Goal: Task Accomplishment & Management: Manage account settings

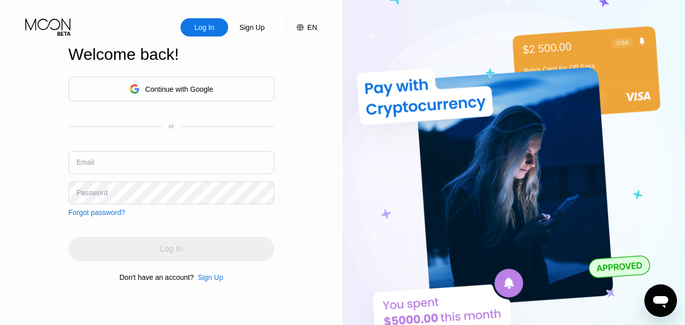
type input "[EMAIL_ADDRESS][DOMAIN_NAME]"
click at [169, 247] on div "Log In" at bounding box center [171, 249] width 206 height 24
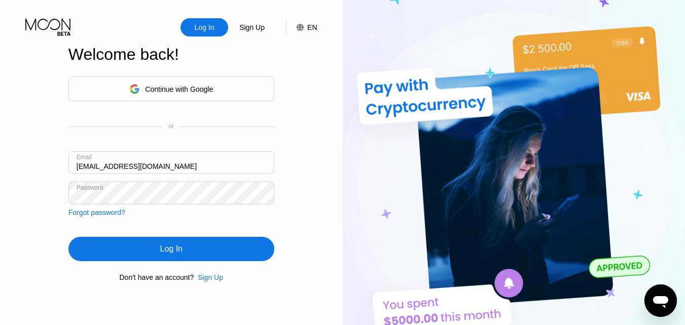
click at [179, 254] on div "Log In" at bounding box center [171, 249] width 22 height 10
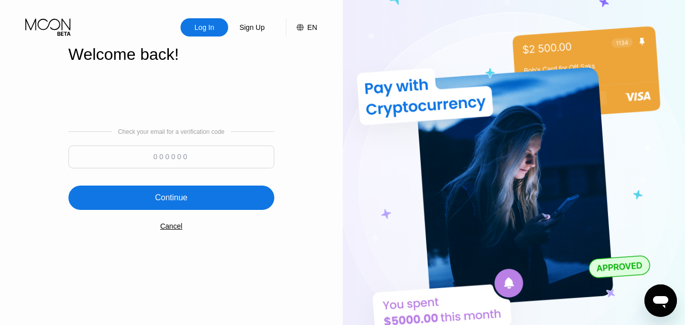
click at [157, 160] on input at bounding box center [171, 157] width 206 height 23
paste input "654537"
type input "654537"
click at [163, 194] on div "Continue" at bounding box center [171, 198] width 32 height 10
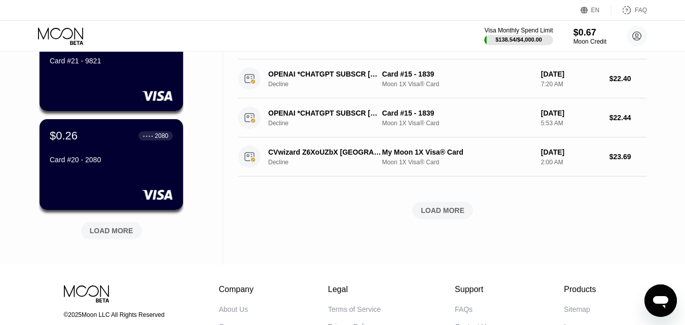
scroll to position [406, 0]
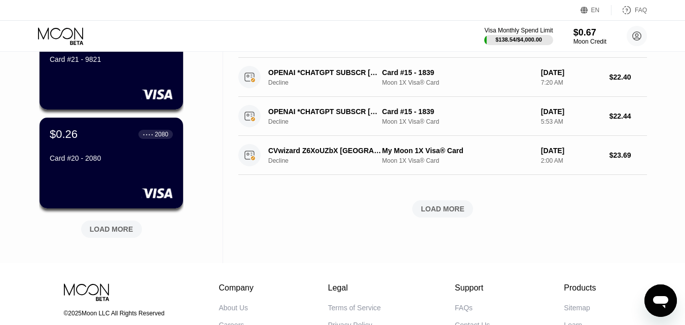
click at [106, 231] on div "LOAD MORE" at bounding box center [112, 229] width 44 height 9
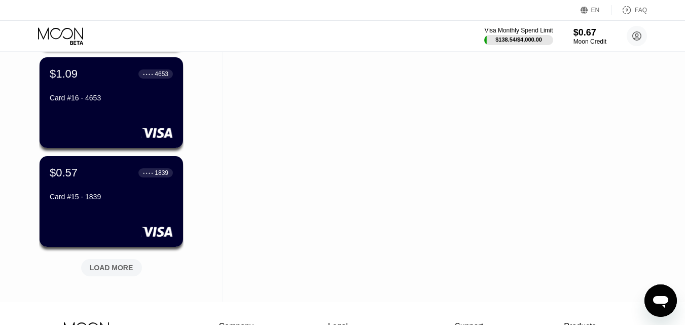
scroll to position [896, 0]
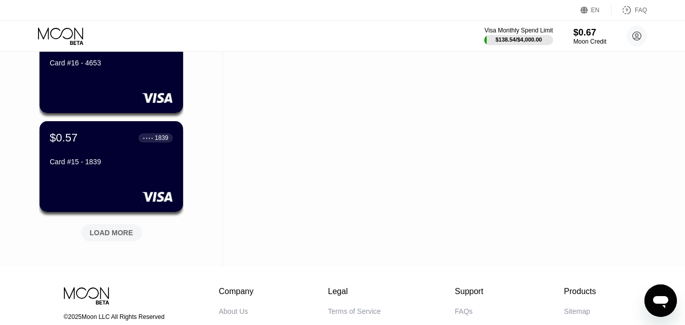
click at [121, 231] on div "LOAD MORE" at bounding box center [112, 232] width 44 height 9
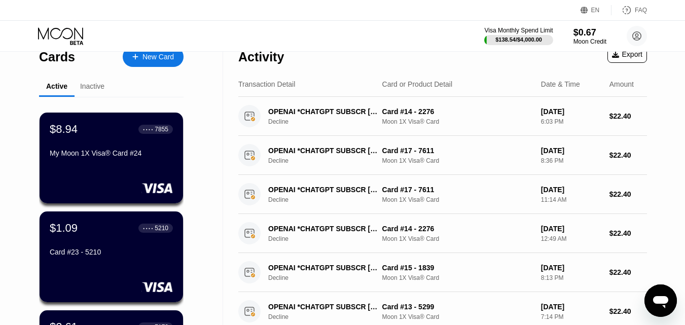
scroll to position [0, 0]
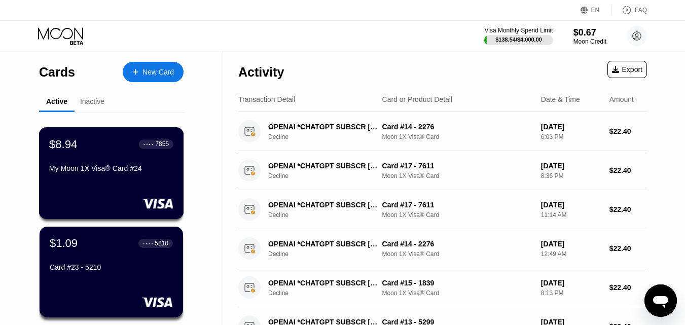
click at [97, 164] on div "$8.94 ● ● ● ● 7855 My Moon 1X Visa® Card #24" at bounding box center [111, 156] width 124 height 39
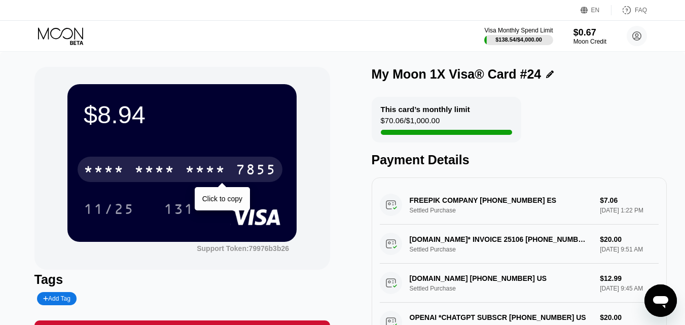
click at [263, 164] on div "7855" at bounding box center [256, 171] width 41 height 16
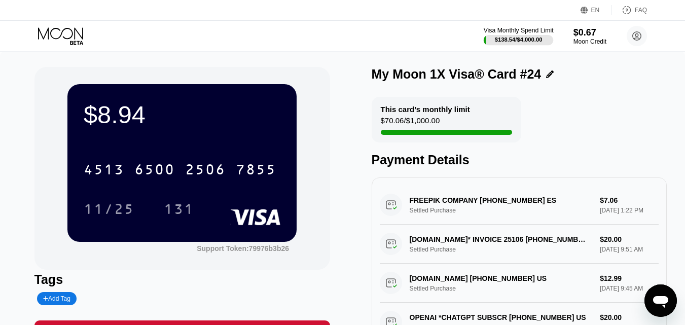
click at [530, 34] on div "$138.54 / $4,000.00" at bounding box center [519, 39] width 70 height 11
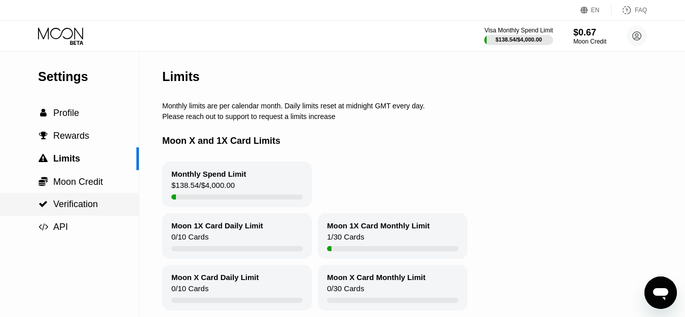
click at [54, 207] on span "Verification" at bounding box center [75, 204] width 45 height 10
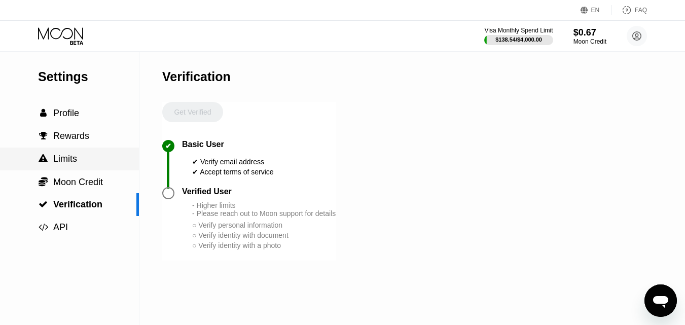
click at [70, 164] on span "Limits" at bounding box center [65, 159] width 24 height 10
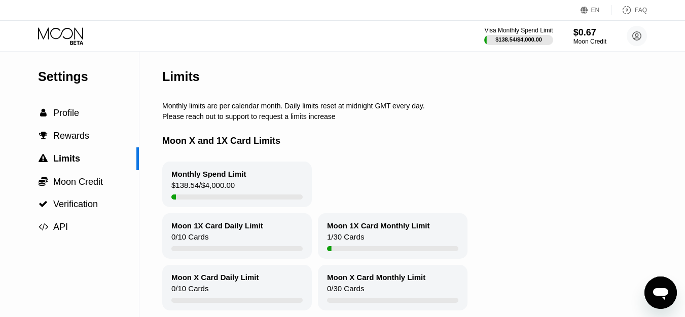
click at [57, 41] on icon at bounding box center [61, 36] width 47 height 18
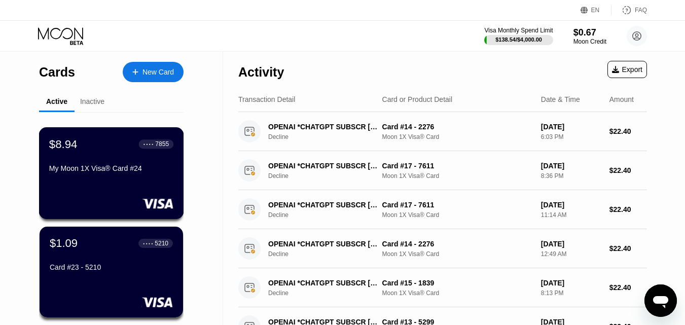
click at [134, 167] on div "$8.94 ● ● ● ● 7855 My Moon 1X Visa® Card #24" at bounding box center [111, 156] width 124 height 39
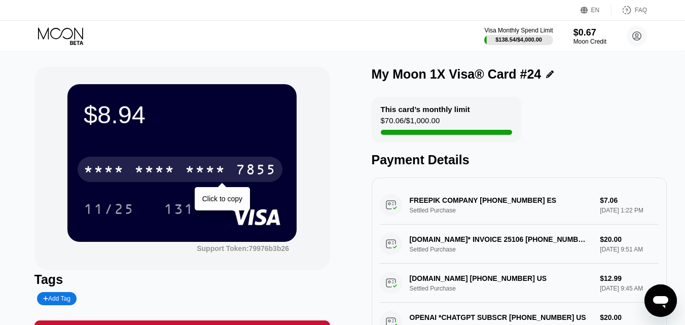
click at [168, 175] on div "* * * *" at bounding box center [154, 171] width 41 height 16
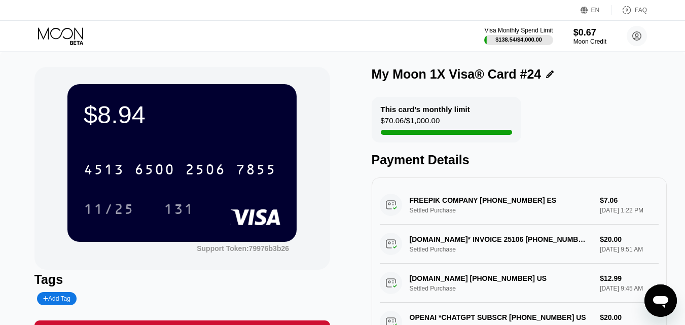
click at [49, 36] on icon at bounding box center [61, 36] width 47 height 18
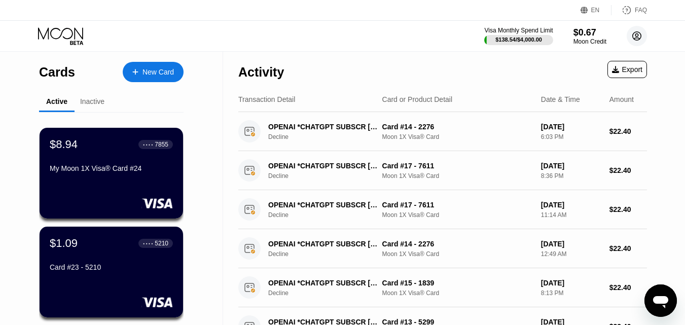
click at [644, 35] on circle at bounding box center [637, 36] width 20 height 20
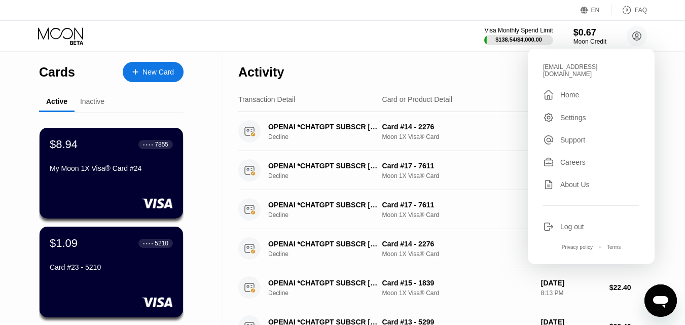
click at [570, 223] on div "Log out" at bounding box center [572, 227] width 24 height 8
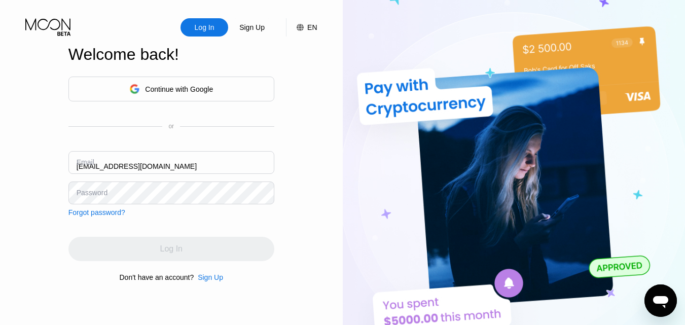
click at [188, 161] on input "[EMAIL_ADDRESS][DOMAIN_NAME]" at bounding box center [171, 162] width 206 height 23
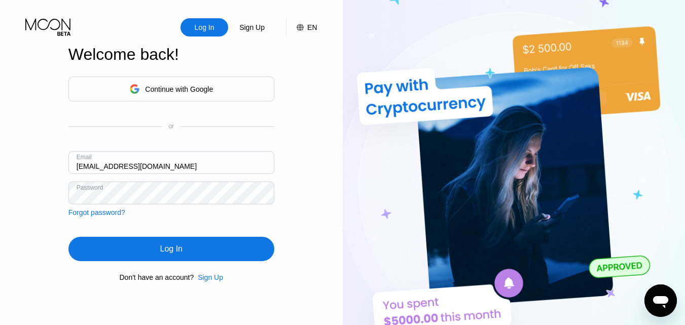
click at [188, 161] on input "[EMAIL_ADDRESS][DOMAIN_NAME]" at bounding box center [171, 162] width 206 height 23
type input "selsamta@gmail.com"
click at [191, 253] on div "Log In" at bounding box center [171, 249] width 206 height 24
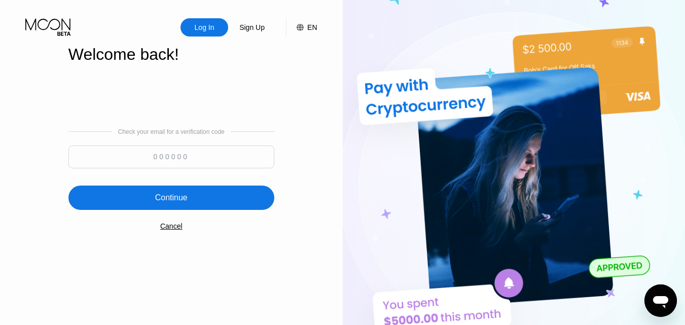
click at [227, 160] on input at bounding box center [171, 157] width 206 height 23
paste input "229923"
type input "229923"
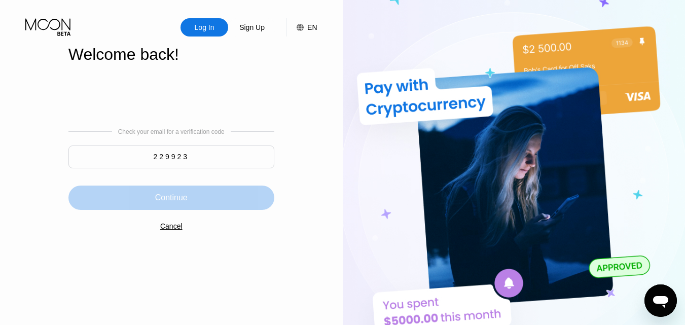
click at [208, 190] on div "Continue" at bounding box center [171, 198] width 206 height 24
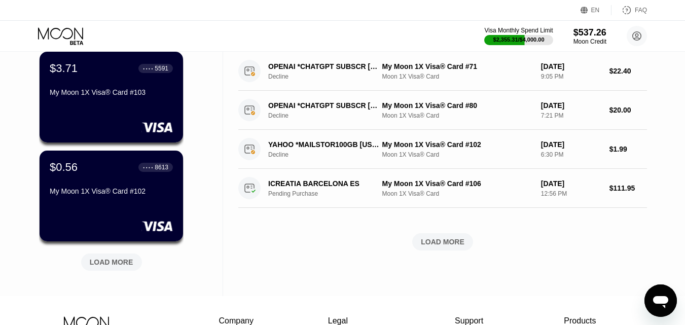
scroll to position [392, 0]
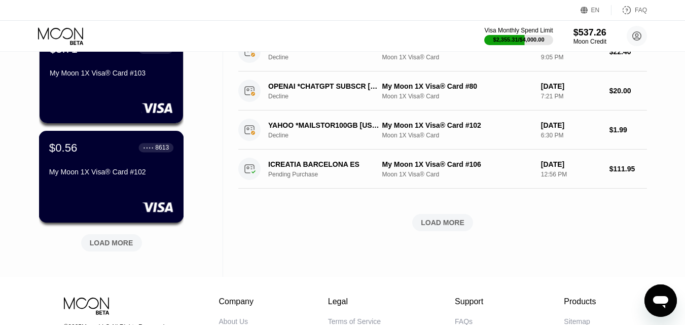
click at [127, 154] on div "$0.56 ● ● ● ● 8613" at bounding box center [111, 147] width 124 height 13
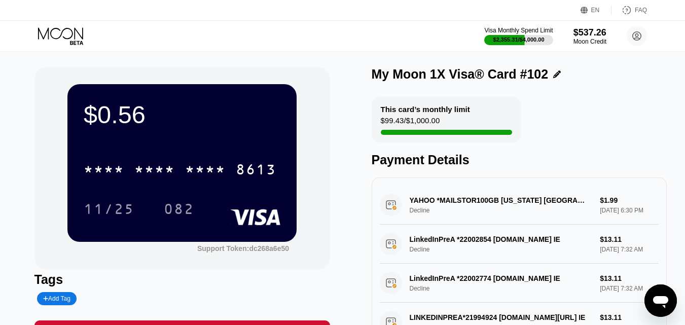
scroll to position [76, 0]
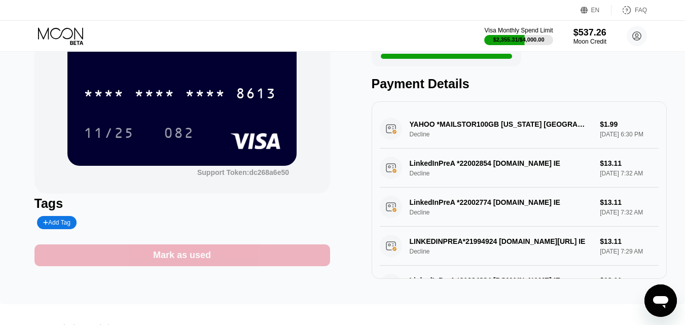
click at [272, 256] on div "Mark as used" at bounding box center [182, 255] width 296 height 22
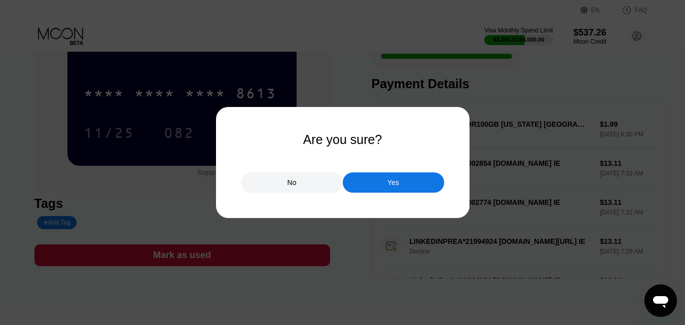
click at [386, 187] on div "Yes" at bounding box center [393, 182] width 101 height 20
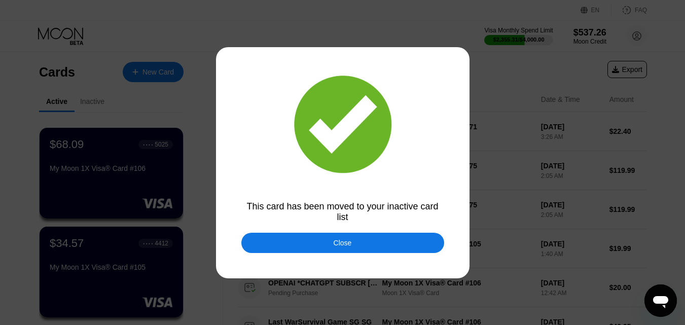
click at [339, 247] on div "Close" at bounding box center [343, 243] width 18 height 8
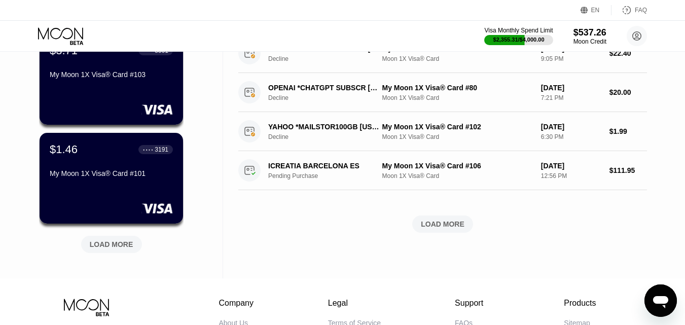
scroll to position [392, 0]
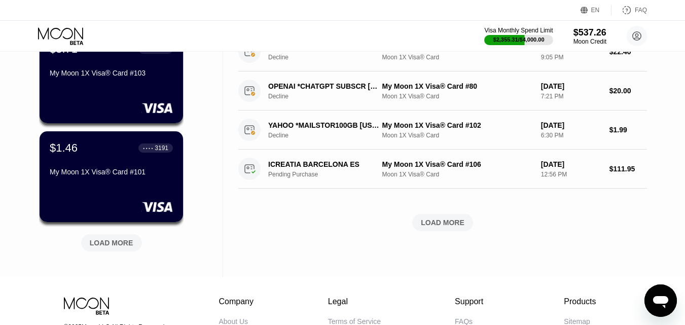
click at [119, 243] on div "LOAD MORE" at bounding box center [112, 242] width 44 height 9
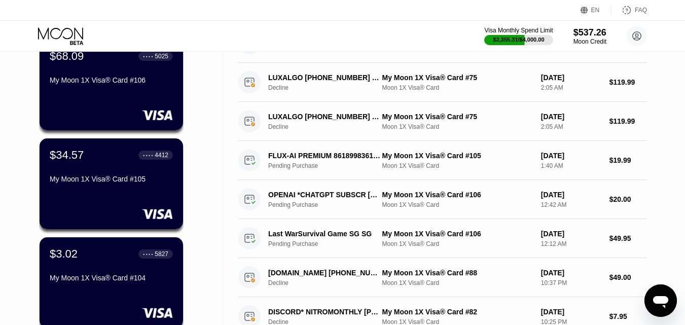
scroll to position [0, 0]
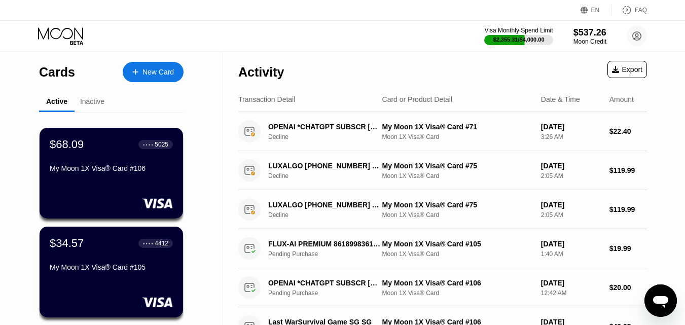
click at [90, 100] on div "Inactive" at bounding box center [92, 101] width 24 height 8
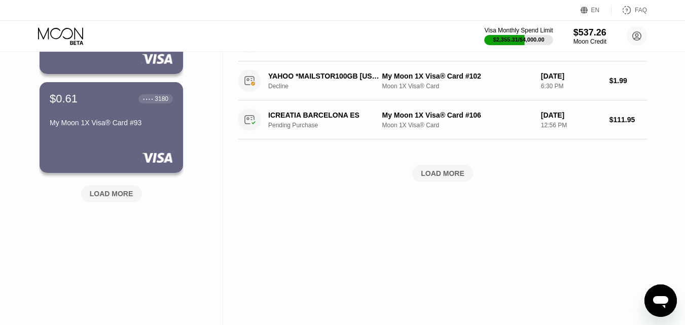
scroll to position [447, 0]
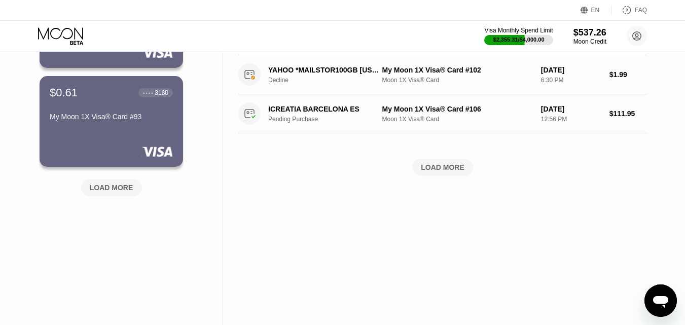
click at [119, 191] on div "LOAD MORE" at bounding box center [112, 187] width 44 height 9
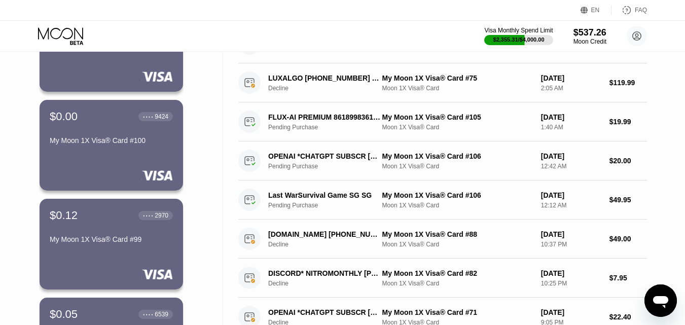
scroll to position [0, 0]
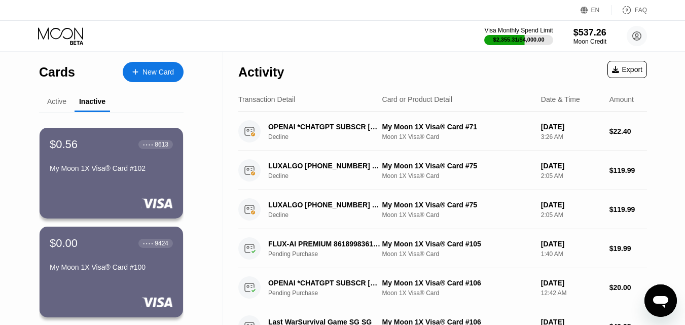
click at [68, 38] on icon at bounding box center [61, 36] width 47 height 18
click at [58, 43] on icon at bounding box center [61, 36] width 47 height 18
click at [53, 102] on div "Active" at bounding box center [56, 101] width 19 height 8
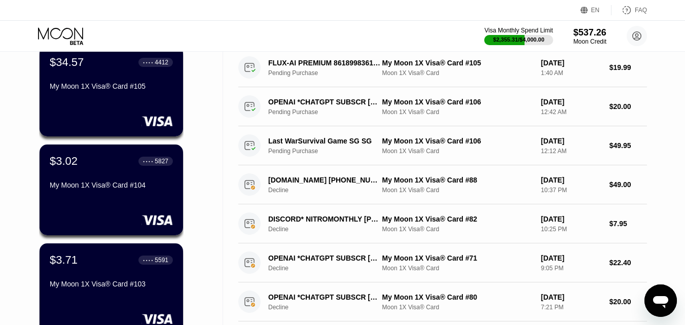
scroll to position [188, 0]
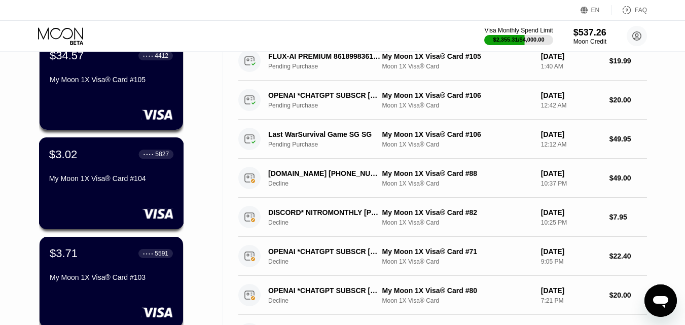
click at [91, 181] on div "My Moon 1X Visa® Card #104" at bounding box center [111, 178] width 124 height 8
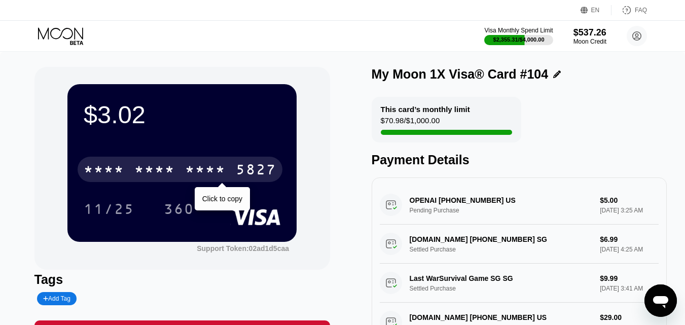
click at [141, 164] on div "* * * * * * * * * * * * 5827" at bounding box center [180, 169] width 205 height 25
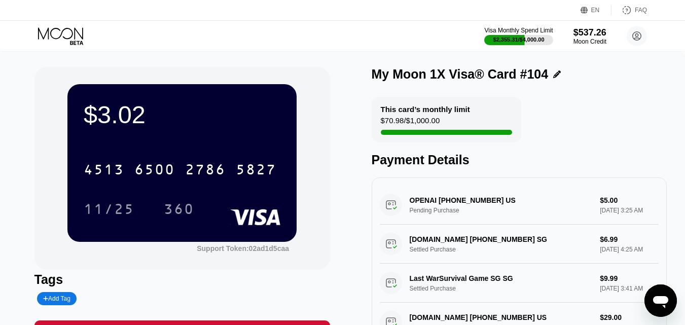
click at [43, 40] on icon at bounding box center [61, 36] width 47 height 18
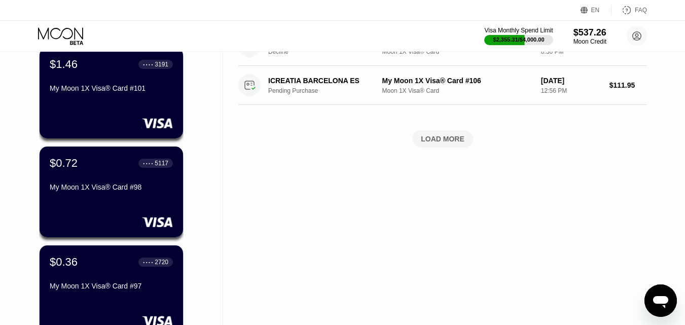
scroll to position [489, 0]
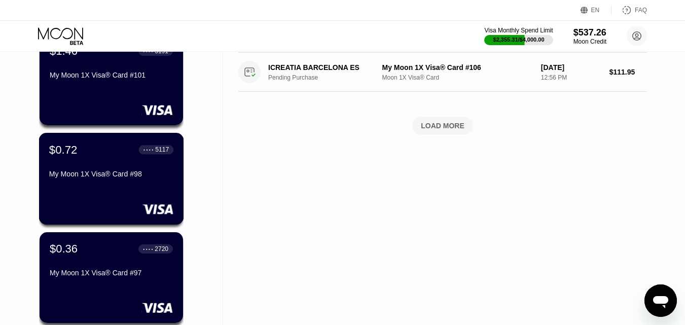
click at [89, 197] on div "$0.72 ● ● ● ● 5117 My Moon 1X Visa® Card #98" at bounding box center [111, 179] width 145 height 92
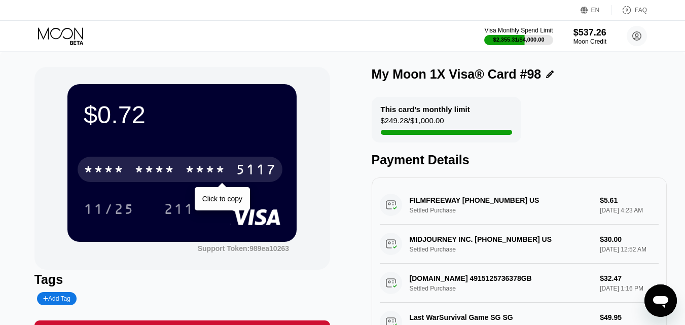
click at [150, 176] on div "* * * *" at bounding box center [154, 171] width 41 height 16
